Goal: Transaction & Acquisition: Purchase product/service

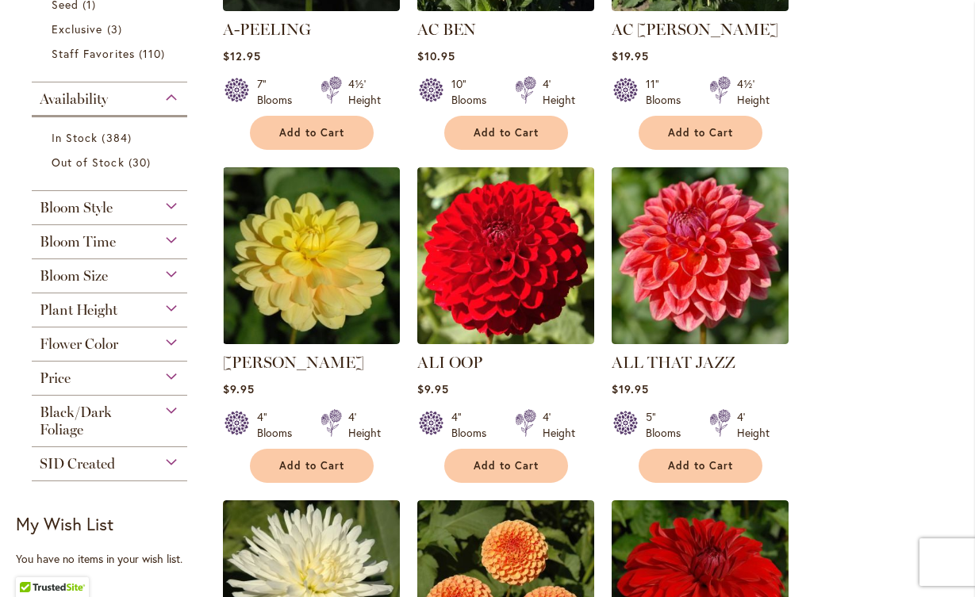
scroll to position [550, 0]
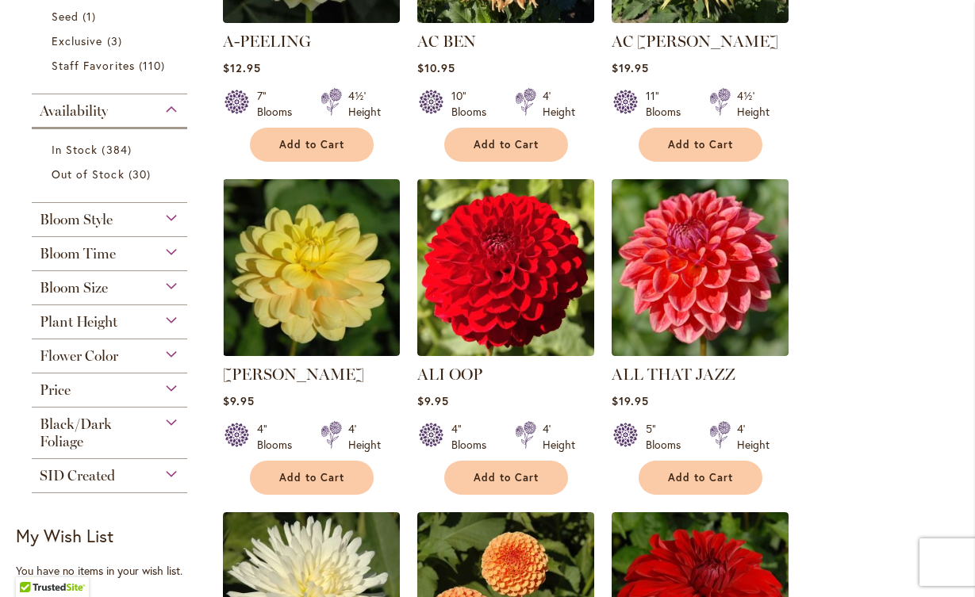
click at [169, 351] on div "Flower Color" at bounding box center [109, 351] width 155 height 25
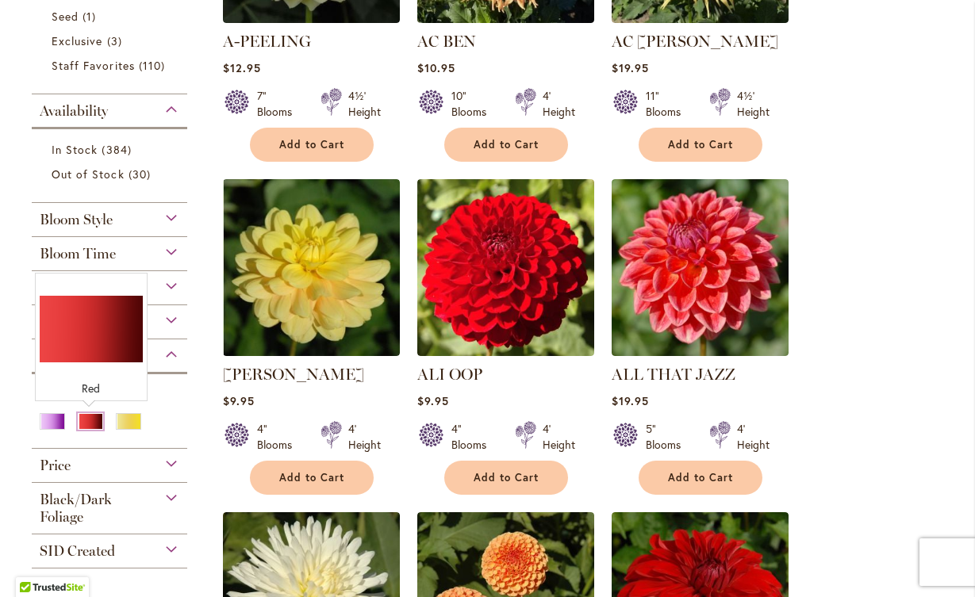
click at [90, 422] on div "Red" at bounding box center [90, 421] width 25 height 17
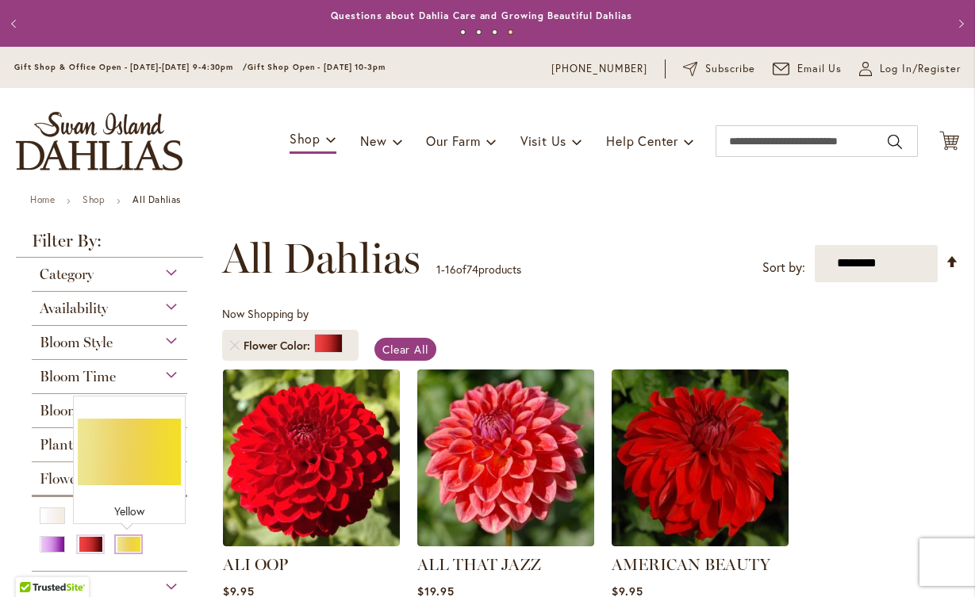
click at [130, 543] on div "Yellow" at bounding box center [128, 544] width 25 height 17
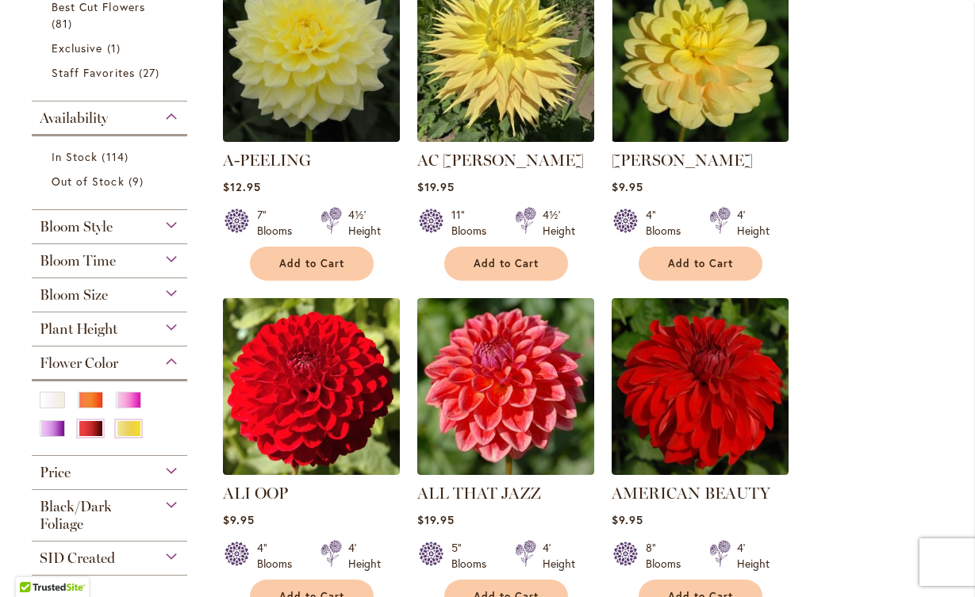
scroll to position [374, 0]
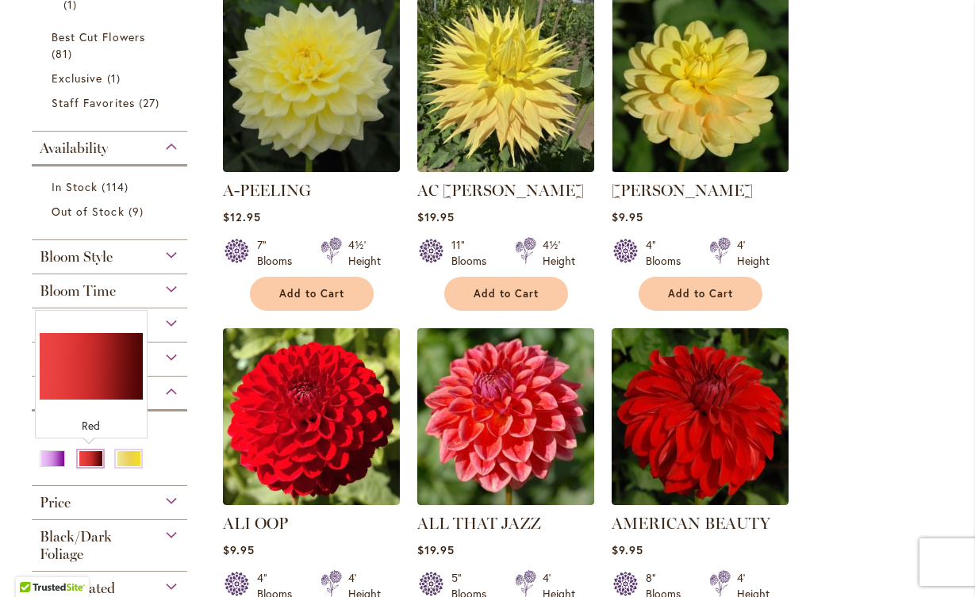
click at [87, 463] on div "Red" at bounding box center [90, 459] width 25 height 17
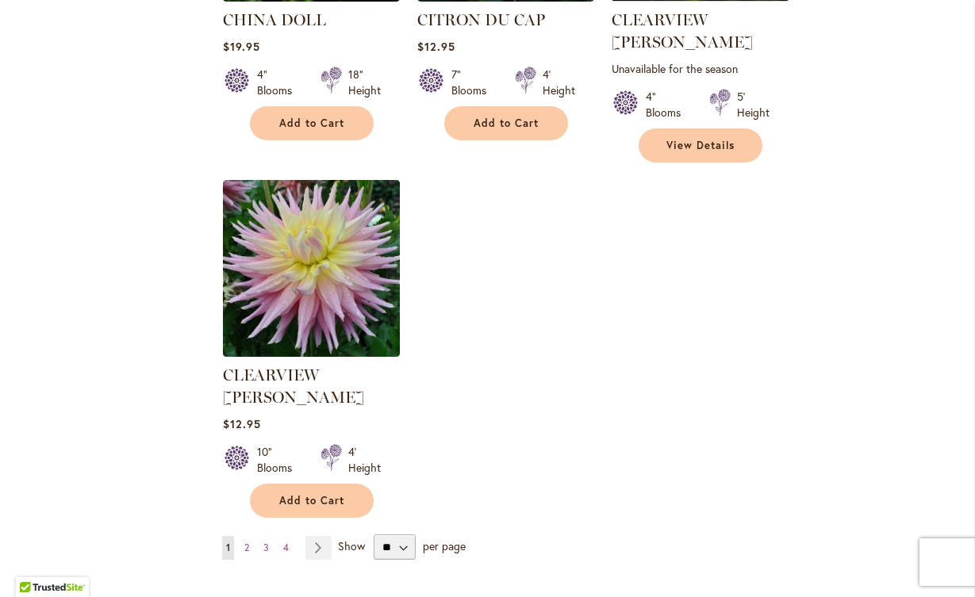
scroll to position [1878, 0]
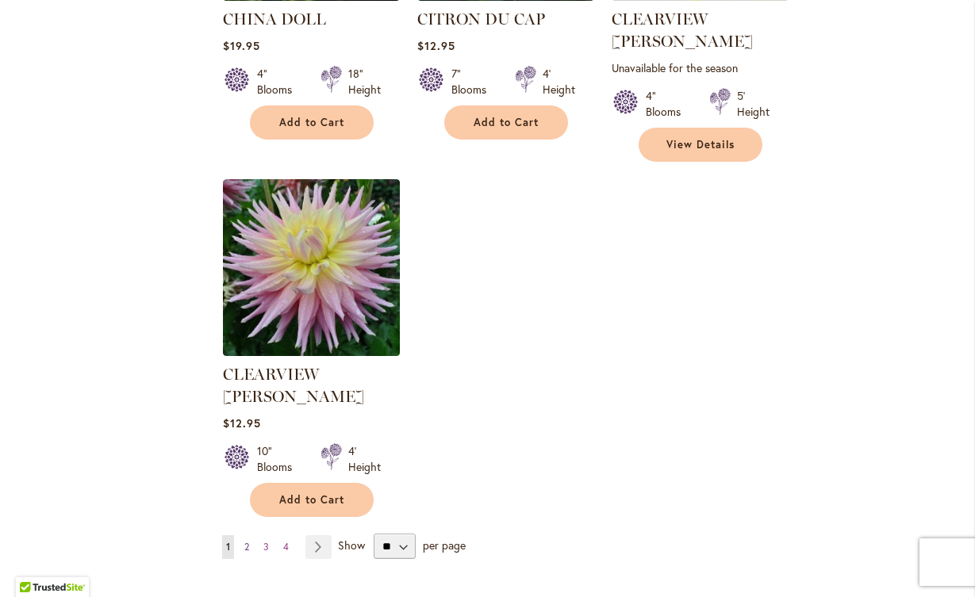
click at [246, 541] on span "2" at bounding box center [246, 547] width 5 height 12
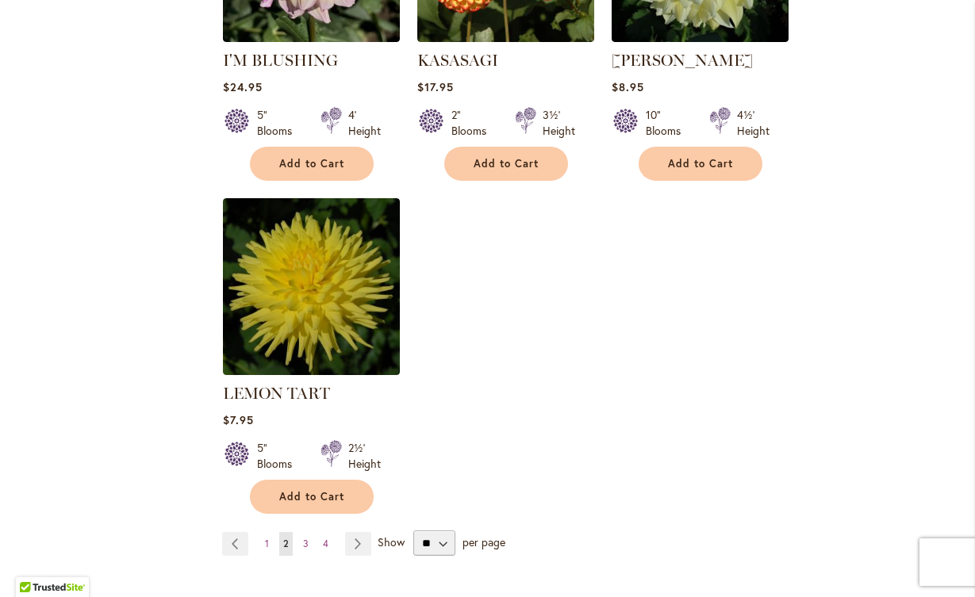
scroll to position [1870, 0]
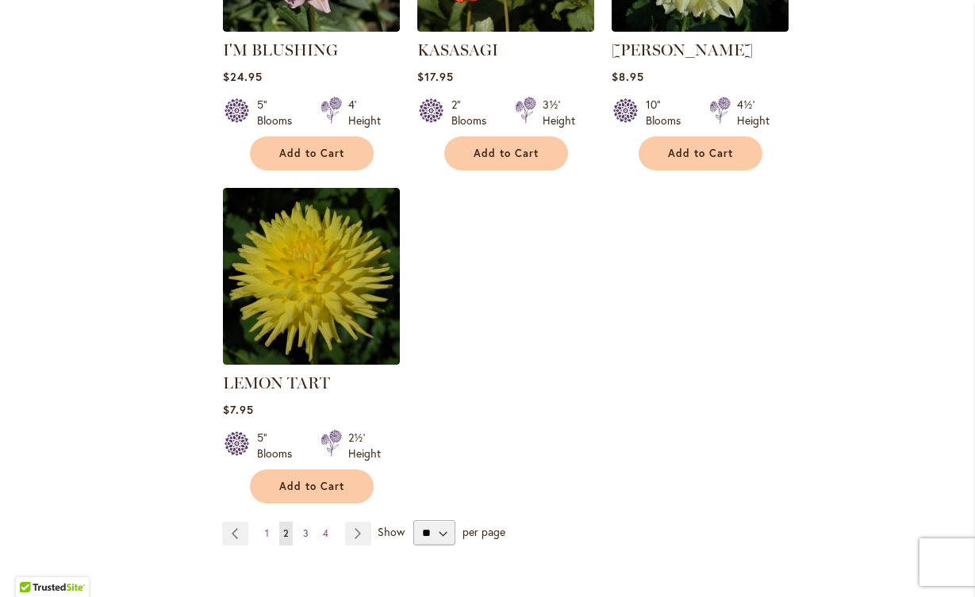
click at [304, 529] on span "3" at bounding box center [306, 533] width 6 height 12
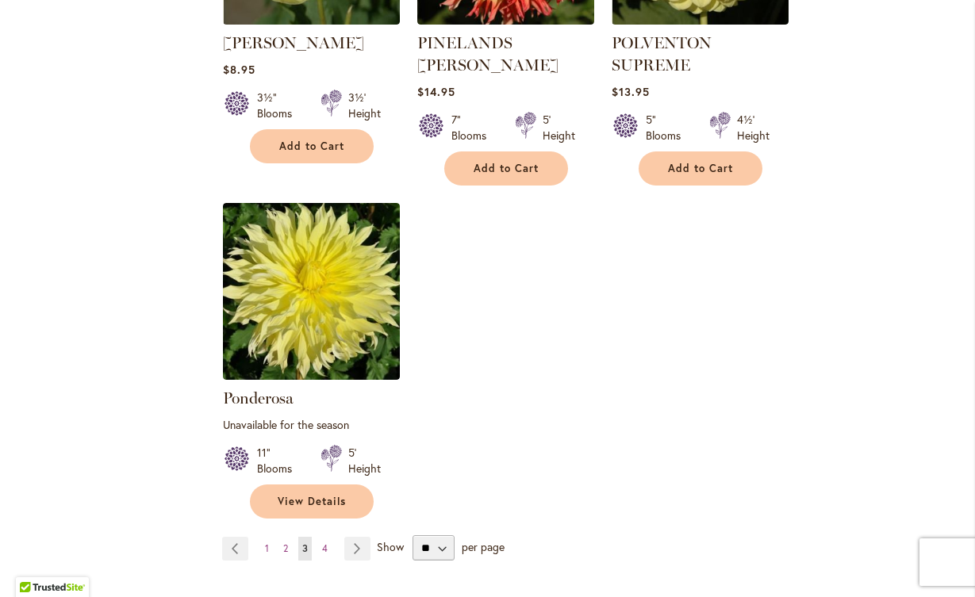
scroll to position [1901, 0]
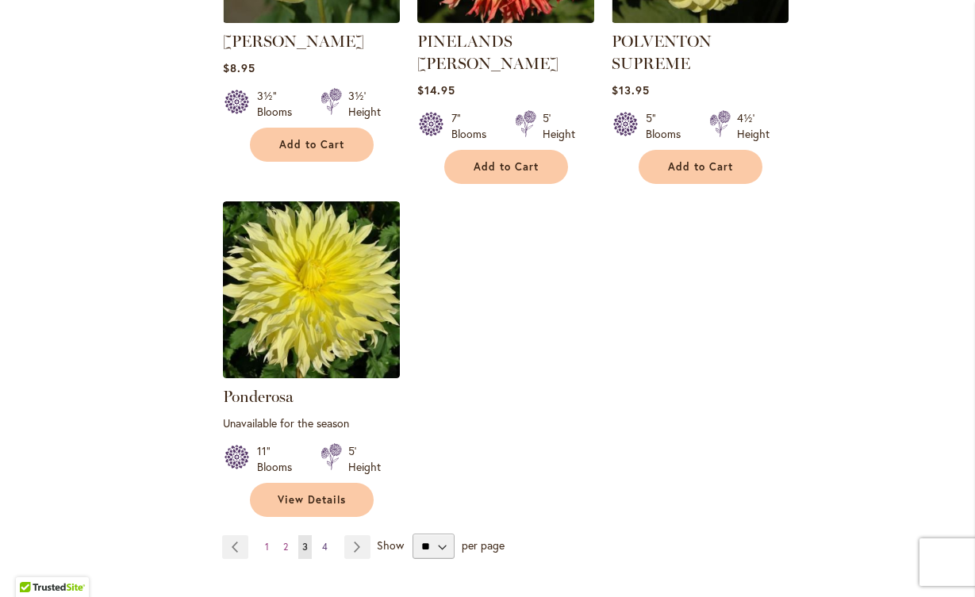
click at [323, 541] on span "4" at bounding box center [325, 547] width 6 height 12
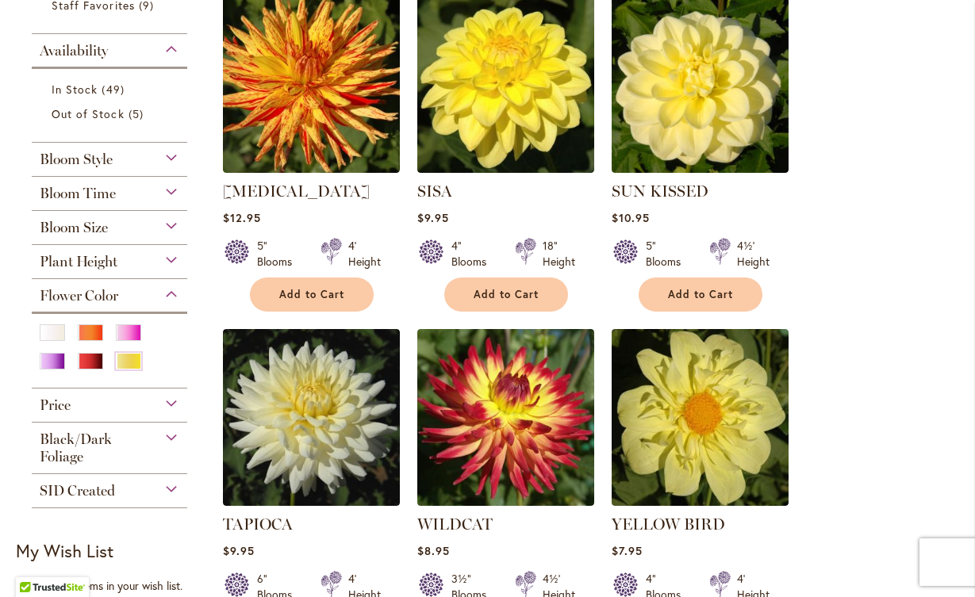
scroll to position [376, 0]
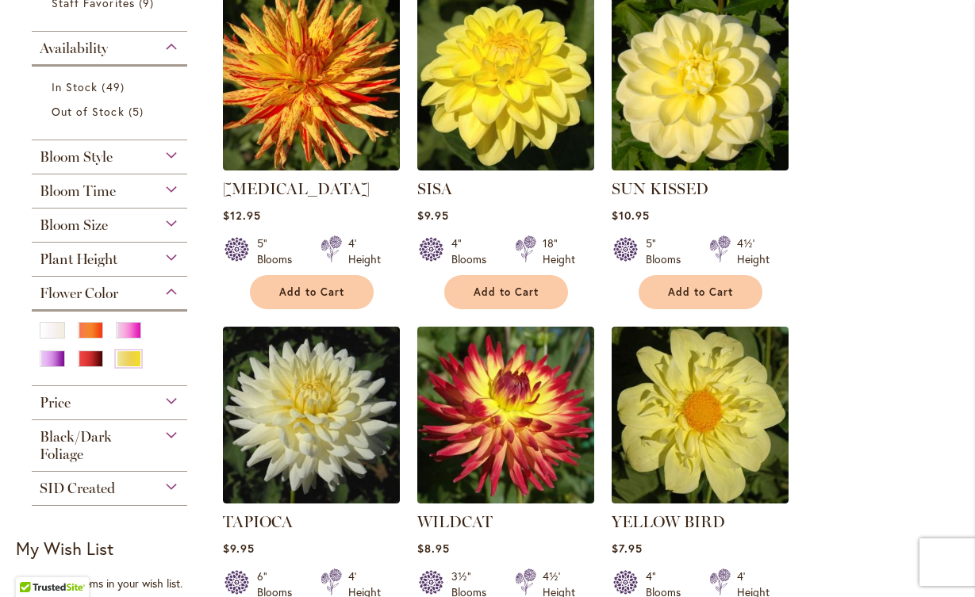
click at [151, 432] on div "Black/Dark Foliage" at bounding box center [109, 441] width 155 height 43
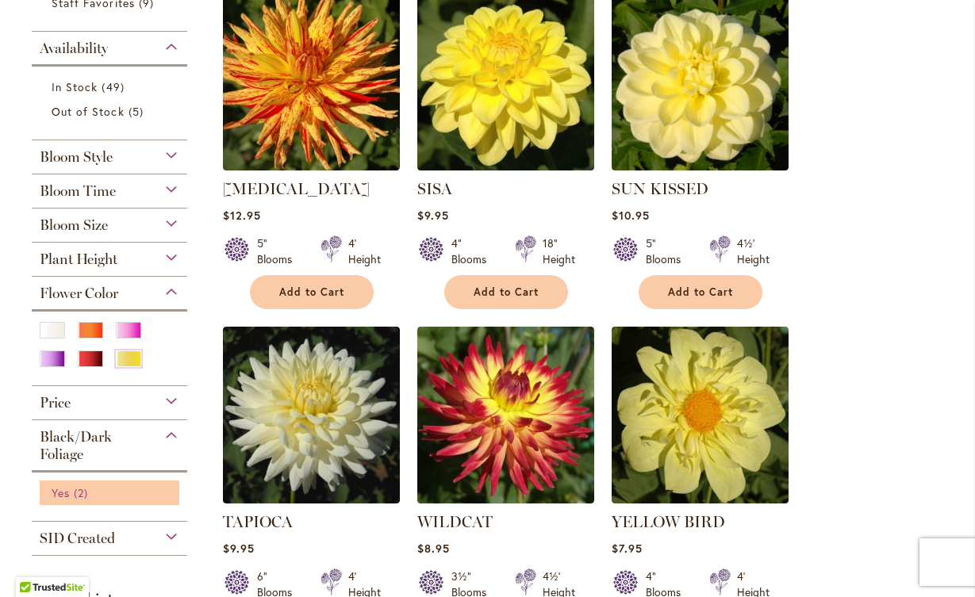
click at [67, 493] on span "Yes" at bounding box center [61, 492] width 18 height 15
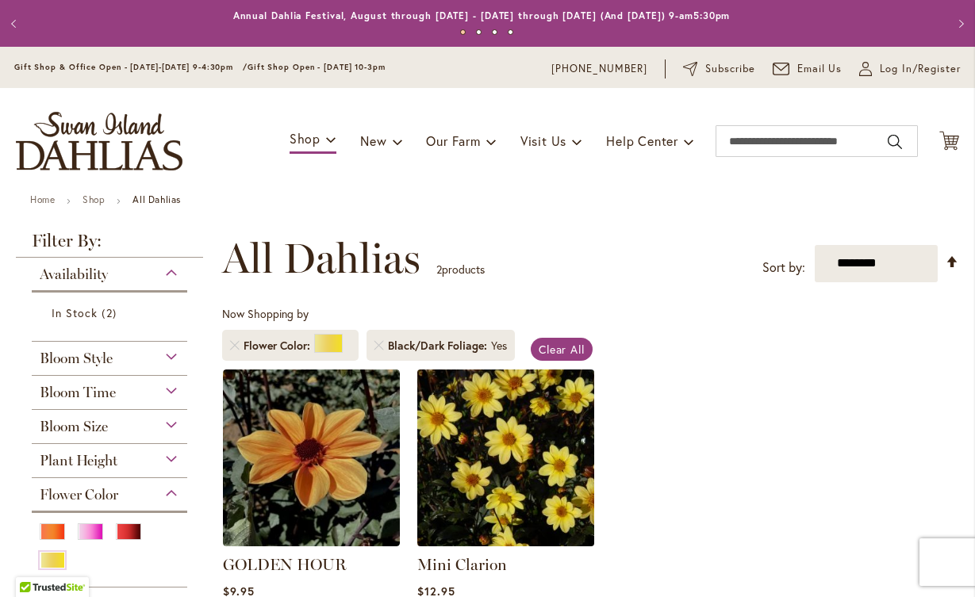
click at [515, 467] on img at bounding box center [505, 458] width 186 height 186
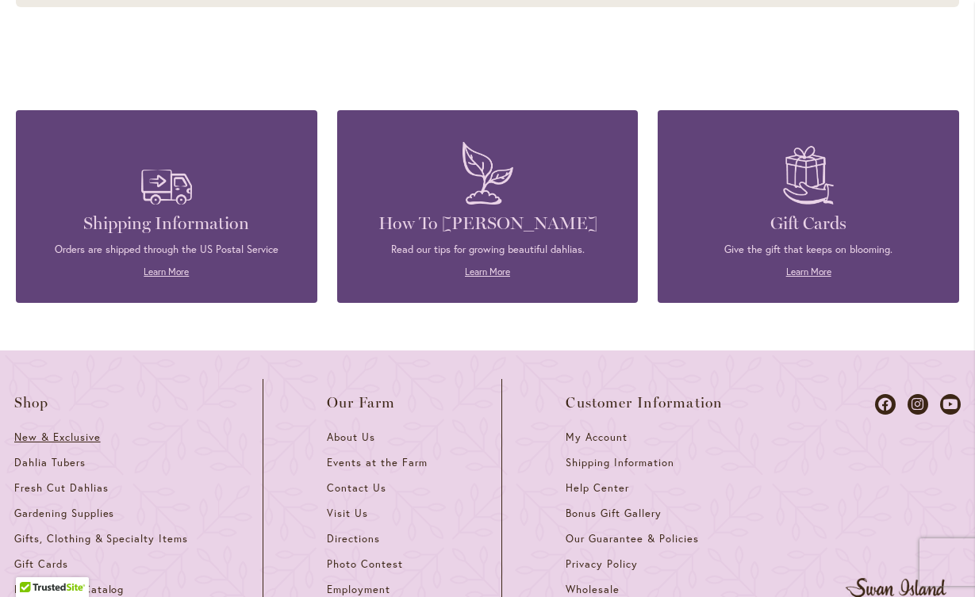
scroll to position [1647, 0]
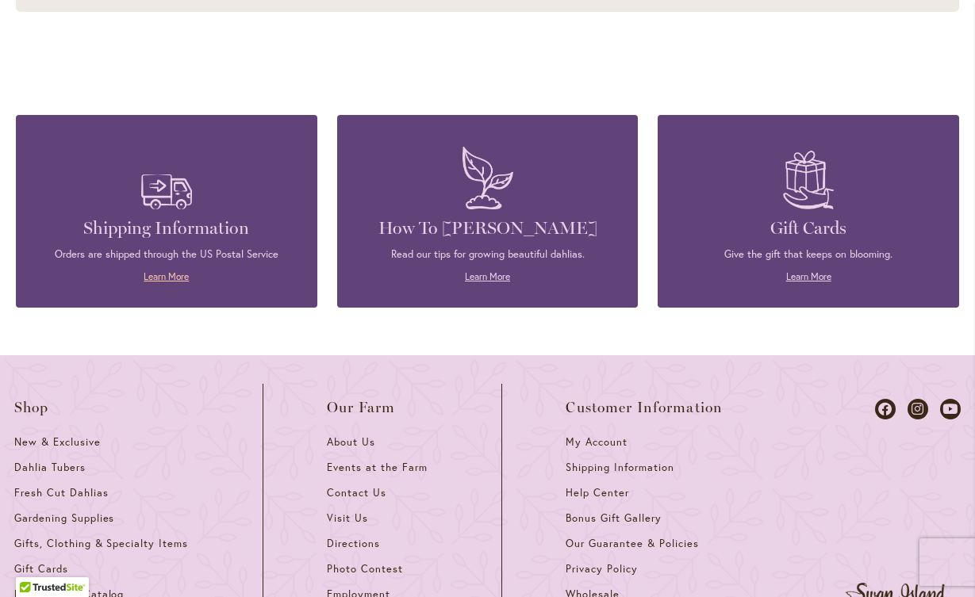
click at [165, 270] on link "Learn More" at bounding box center [166, 276] width 45 height 12
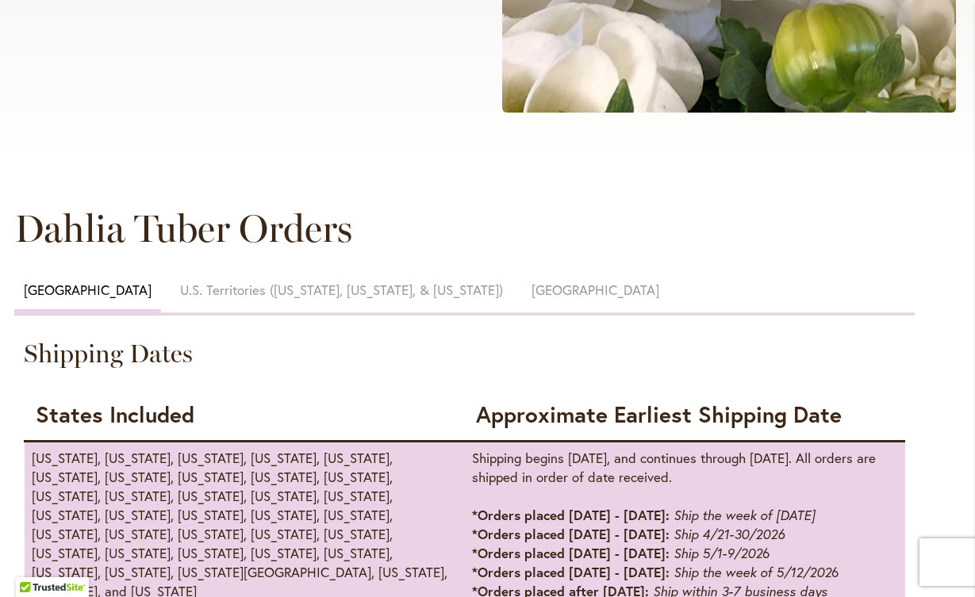
scroll to position [606, 0]
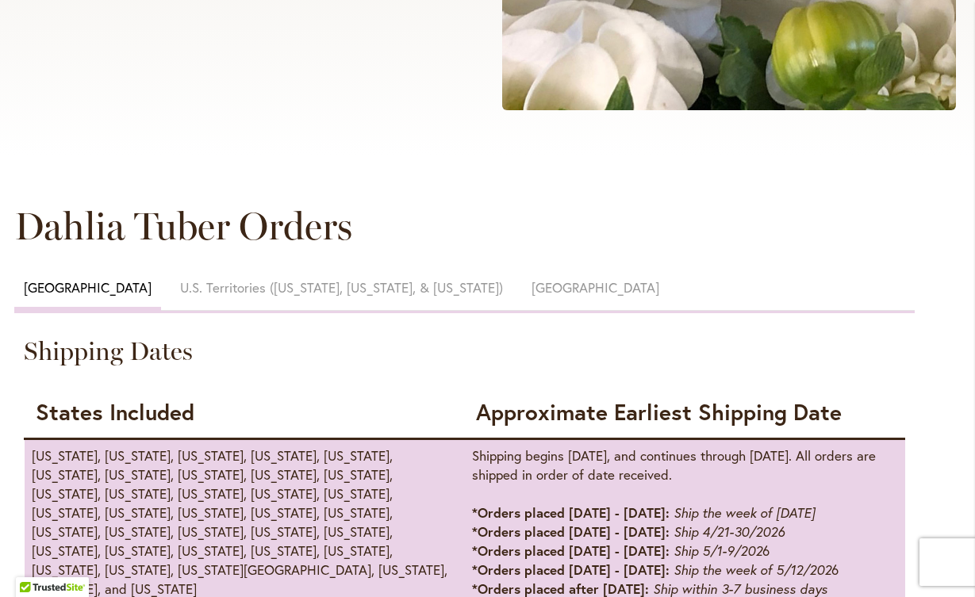
click at [531, 287] on span "[GEOGRAPHIC_DATA]" at bounding box center [595, 287] width 128 height 18
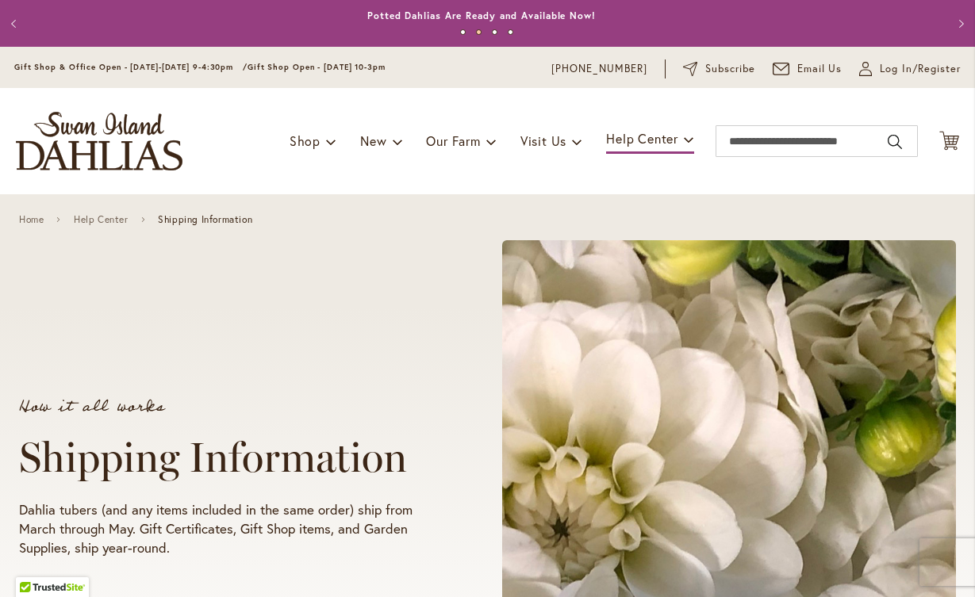
scroll to position [0, 0]
